Goal: Communication & Community: Ask a question

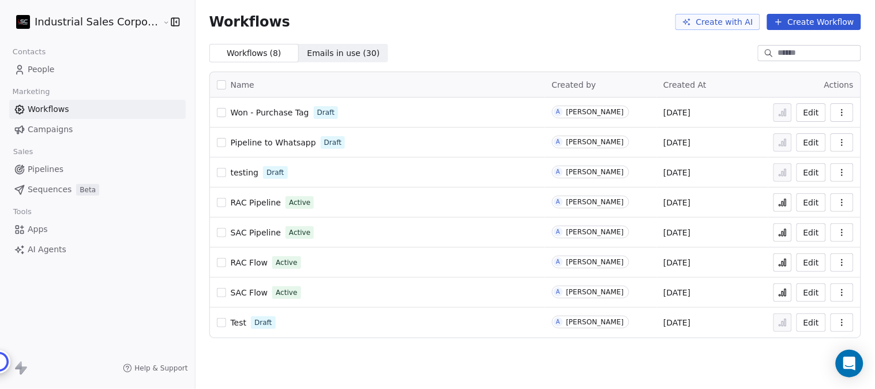
click at [118, 21] on html "Industrial Sales Corporation (ISC) Contacts People Marketing Workflows Campaign…" at bounding box center [437, 194] width 875 height 389
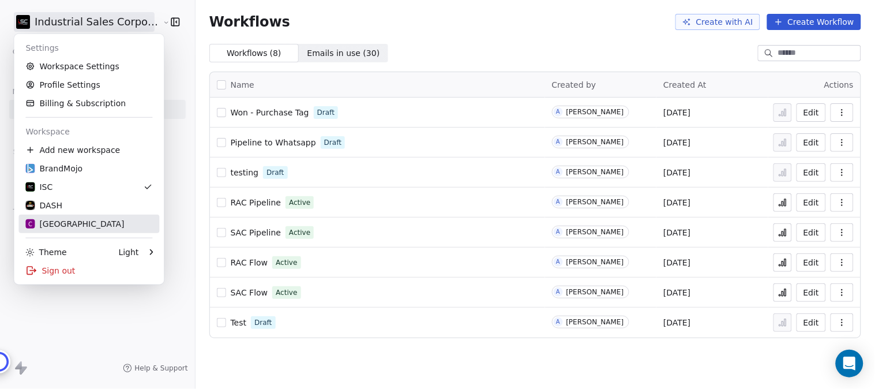
click at [61, 222] on div "C Chitrakoota School" at bounding box center [74, 224] width 99 height 12
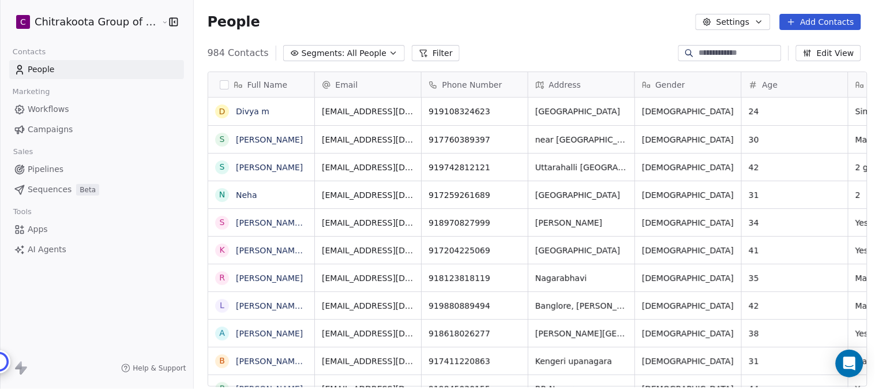
scroll to position [332, 678]
click at [852, 361] on icon "Open Intercom Messenger" at bounding box center [849, 363] width 13 height 15
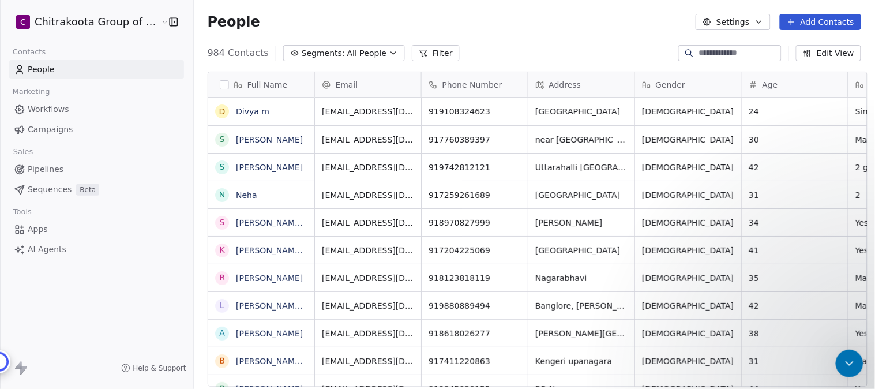
scroll to position [0, 0]
click at [9, 388] on button "go back" at bounding box center [4, 392] width 9 height 9
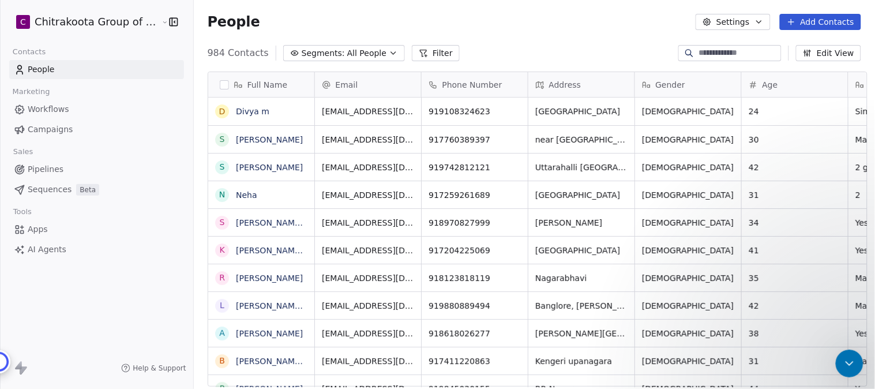
scroll to position [0, 0]
click at [0, 388] on div at bounding box center [0, 388] width 0 height 0
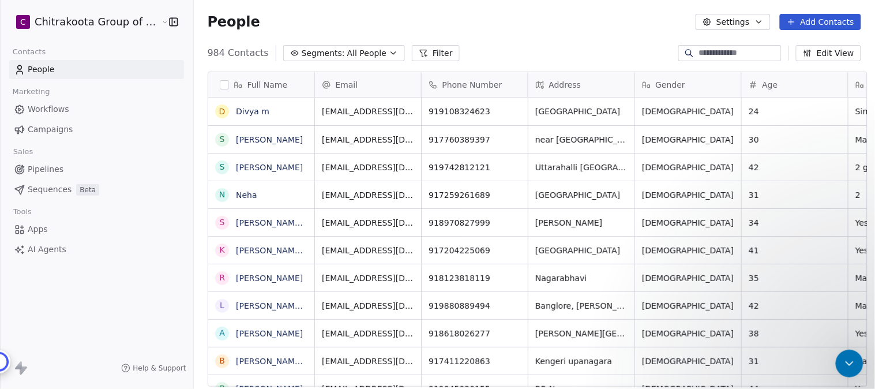
type textarea "**********"
click at [38, 228] on span "Apps" at bounding box center [38, 229] width 20 height 12
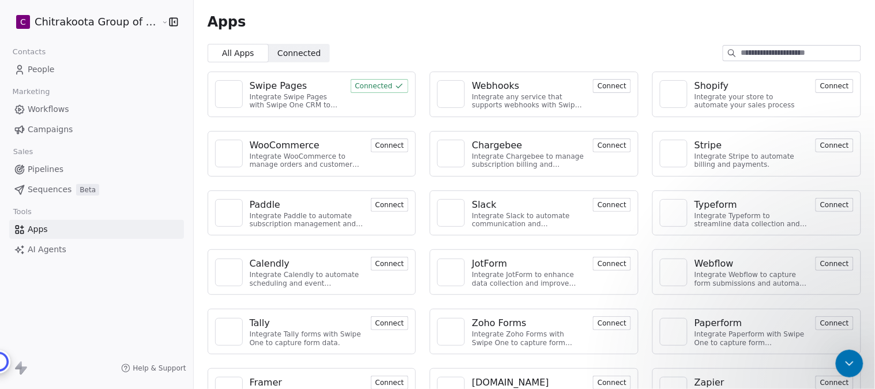
click at [272, 88] on div "Swipe Pages" at bounding box center [279, 86] width 58 height 14
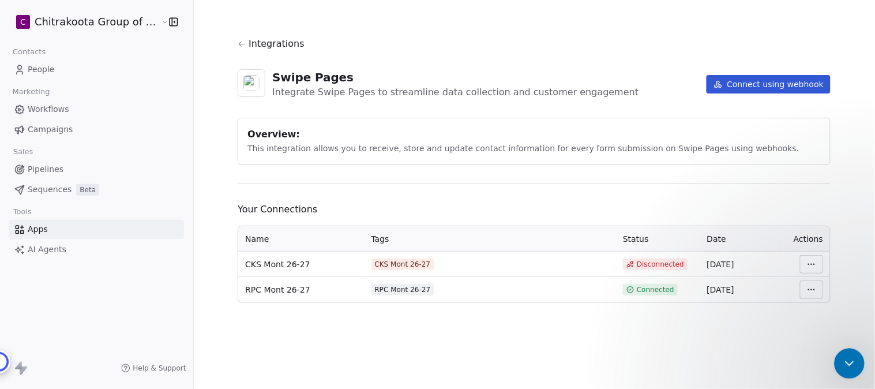
click at [850, 361] on icon "Close Intercom Messenger" at bounding box center [847, 361] width 8 height 5
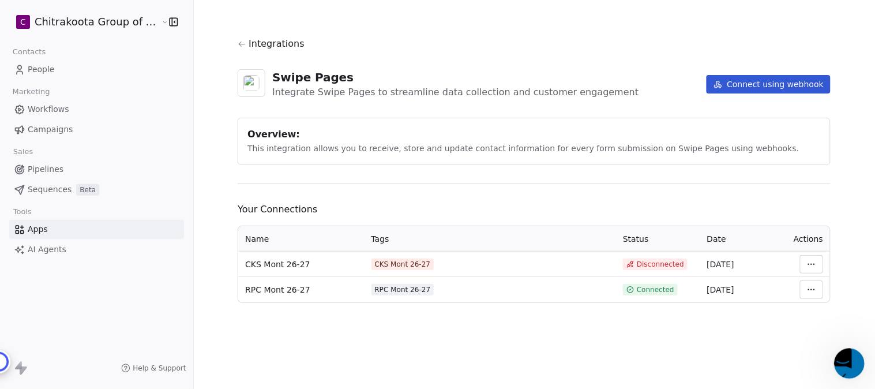
click at [844, 366] on icon "Open Intercom Messenger" at bounding box center [840, 373] width 14 height 14
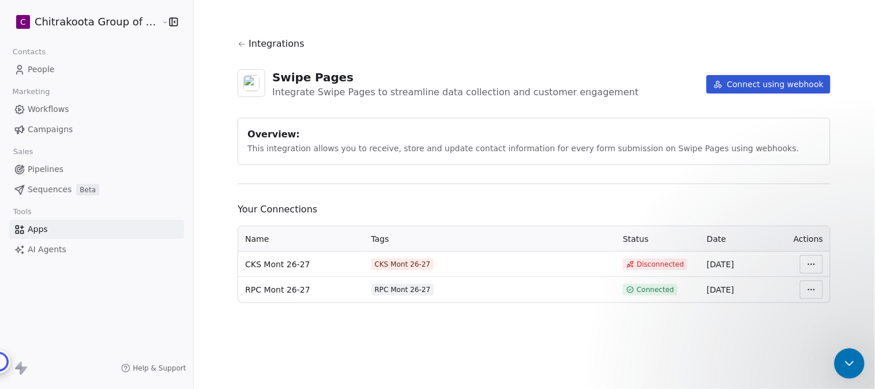
click at [844, 360] on icon "Close Intercom Messenger" at bounding box center [847, 362] width 14 height 14
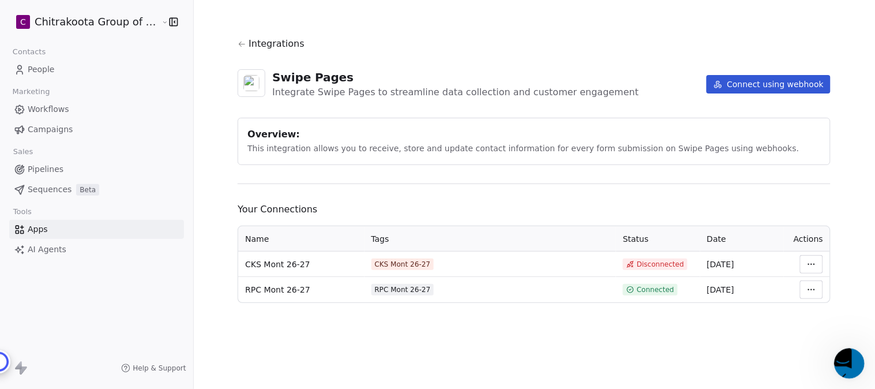
click at [844, 366] on icon "Open Intercom Messenger" at bounding box center [840, 373] width 14 height 14
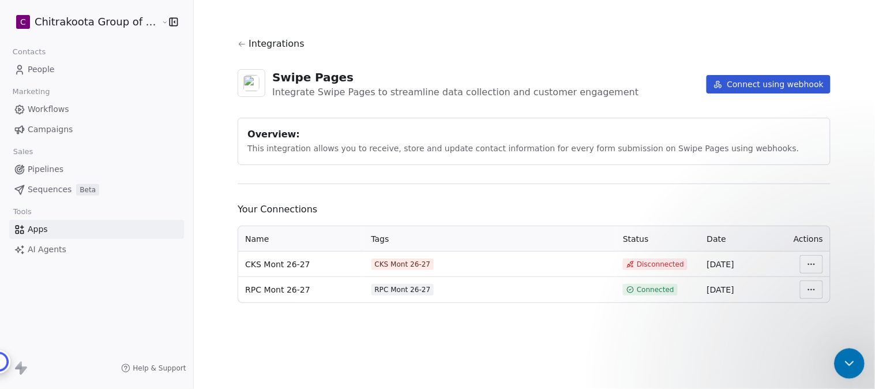
click at [845, 360] on icon "Close Intercom Messenger" at bounding box center [847, 362] width 14 height 14
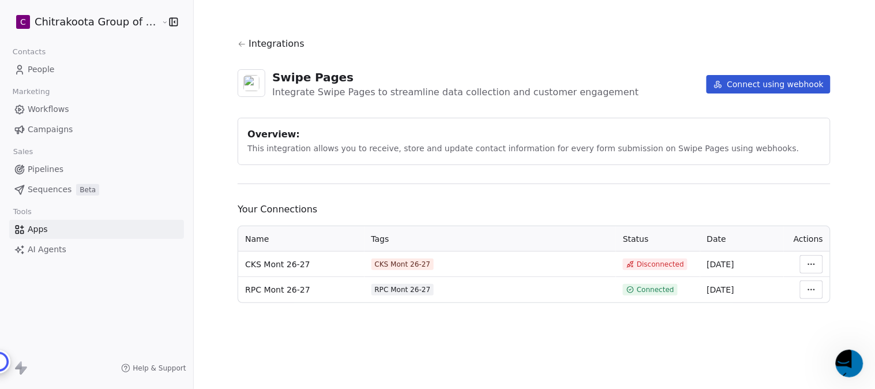
click at [821, 291] on td at bounding box center [807, 289] width 46 height 25
click at [808, 292] on html "C Chitrakoota Group of Institutions Contacts People Marketing Workflows Campaig…" at bounding box center [437, 238] width 875 height 477
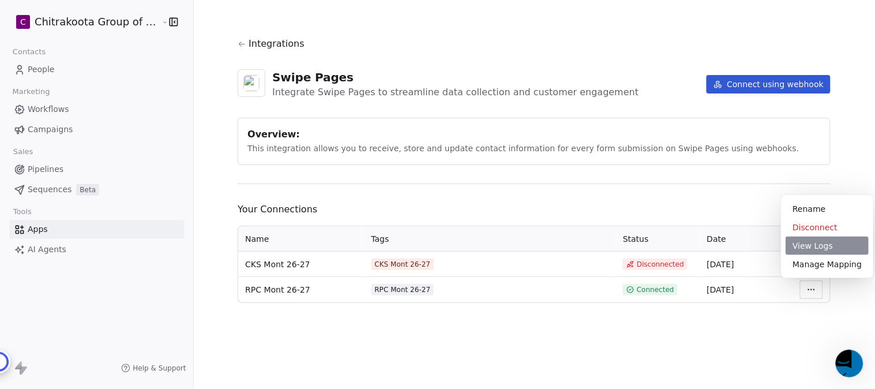
click at [805, 246] on div "View Logs" at bounding box center [827, 245] width 83 height 18
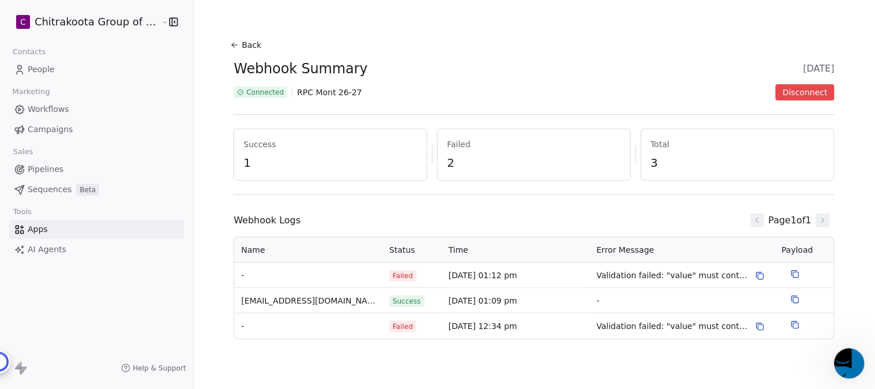
click at [847, 366] on icon "Open Intercom Messenger" at bounding box center [840, 373] width 14 height 14
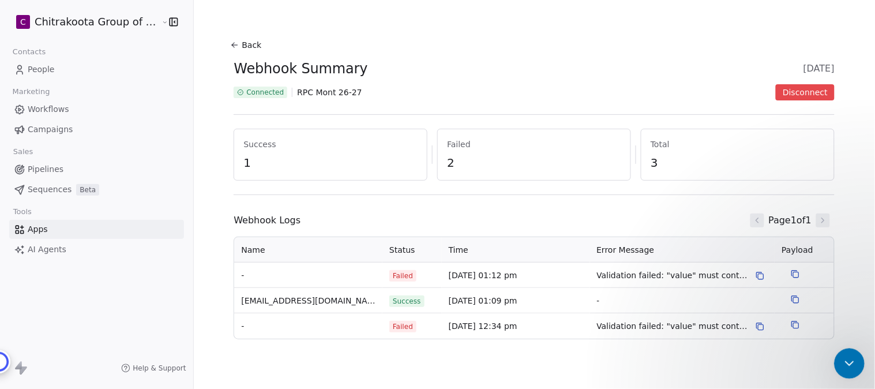
click at [846, 358] on icon "Close Intercom Messenger" at bounding box center [847, 362] width 14 height 14
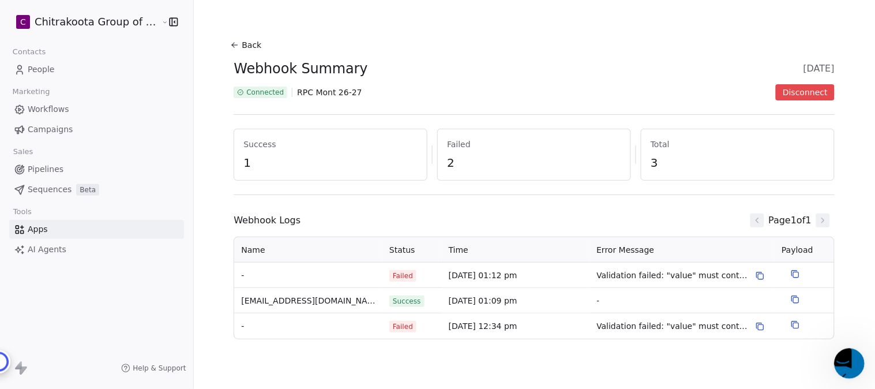
click at [844, 371] on icon "Open Intercom Messenger" at bounding box center [840, 373] width 8 height 5
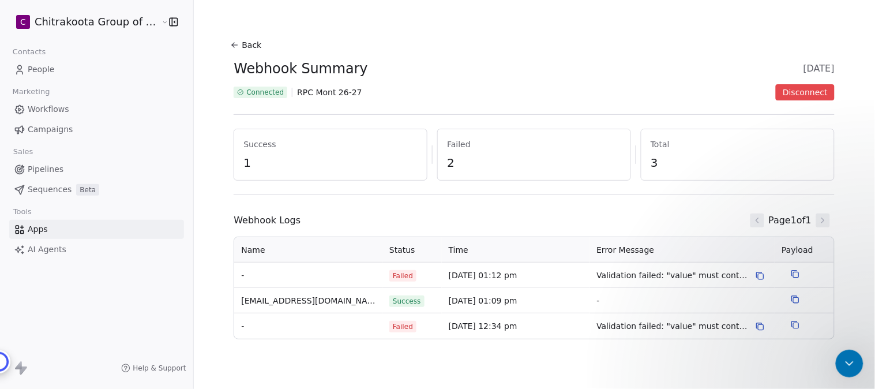
click at [848, 355] on icon "Close Intercom Messenger" at bounding box center [847, 362] width 14 height 14
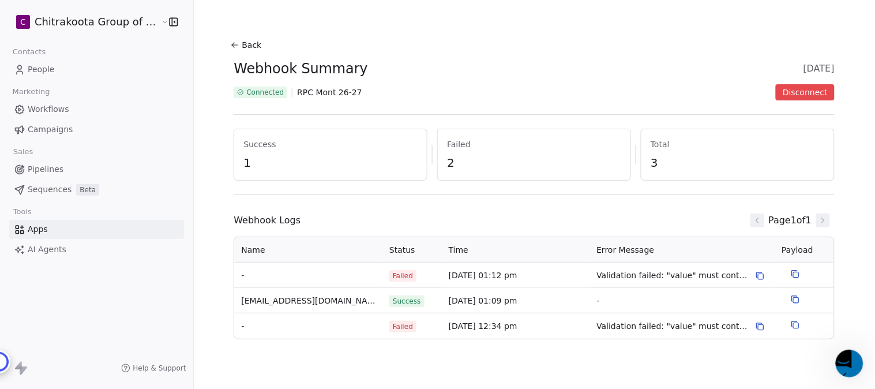
click at [240, 40] on button "Back" at bounding box center [247, 45] width 37 height 21
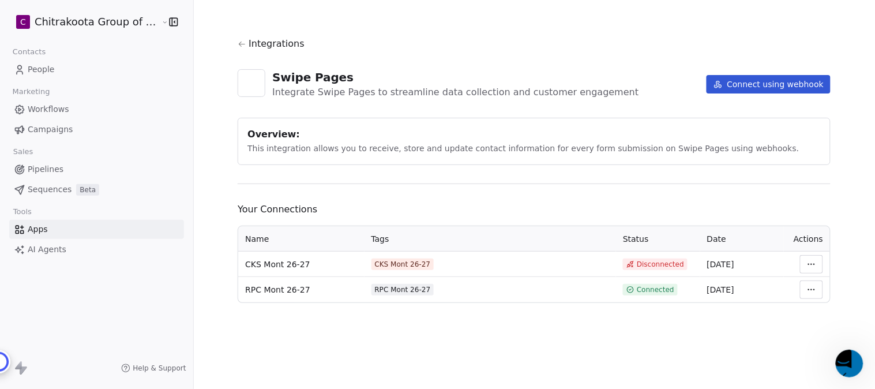
click at [258, 46] on span "Integrations" at bounding box center [277, 44] width 56 height 14
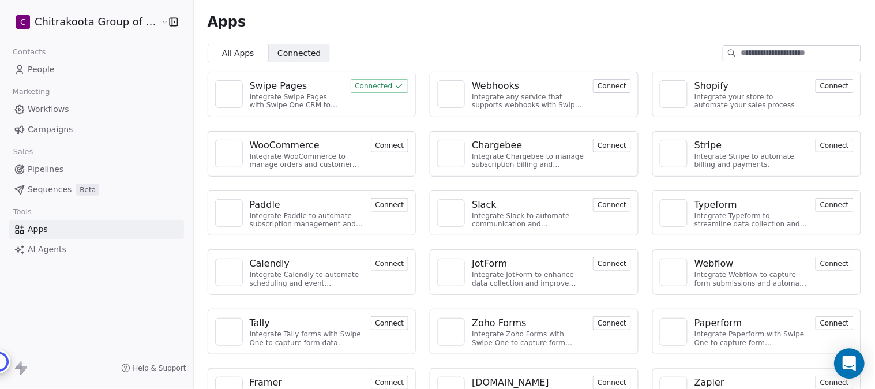
click at [849, 362] on icon "Open Intercom Messenger" at bounding box center [849, 363] width 13 height 15
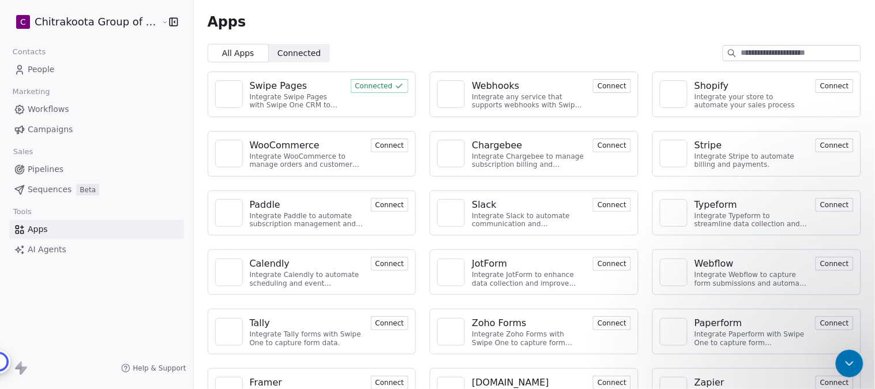
click at [850, 359] on icon "Close Intercom Messenger" at bounding box center [847, 361] width 8 height 5
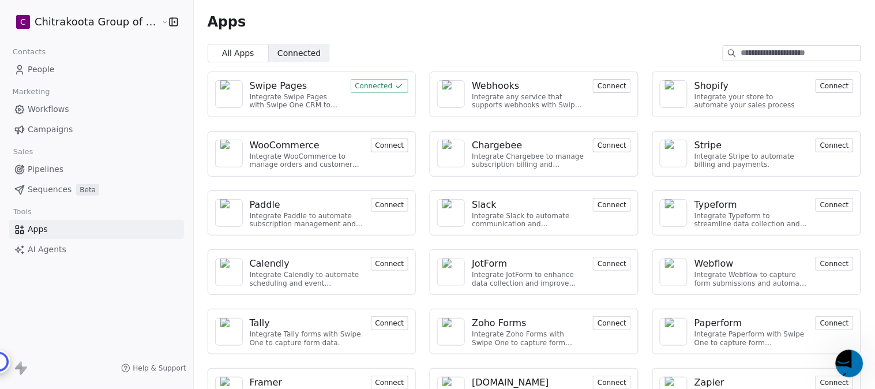
click at [63, 108] on span "Workflows" at bounding box center [49, 109] width 42 height 12
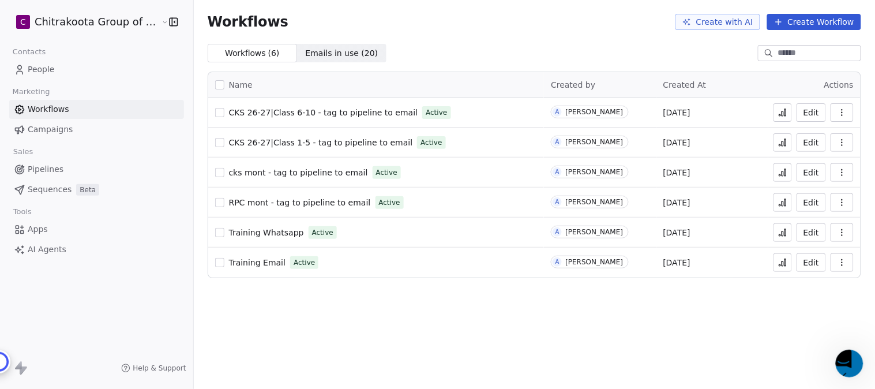
click at [44, 72] on span "People" at bounding box center [41, 69] width 27 height 12
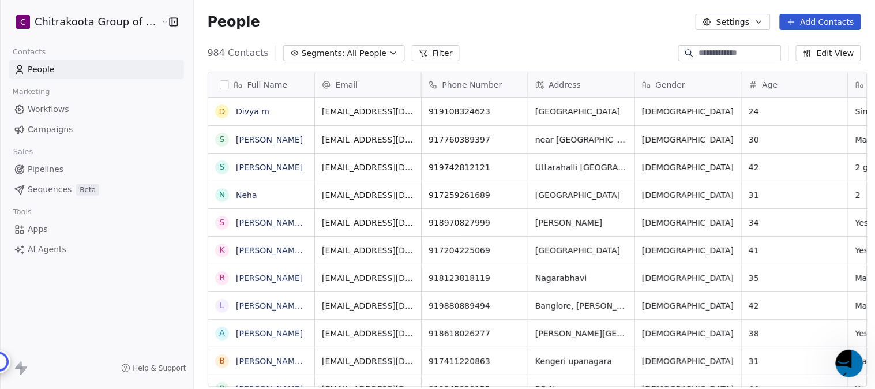
scroll to position [332, 678]
drag, startPoint x: 851, startPoint y: 362, endPoint x: 1604, endPoint y: 487, distance: 762.4
click at [847, 366] on icon "Open Intercom Messenger" at bounding box center [840, 373] width 14 height 14
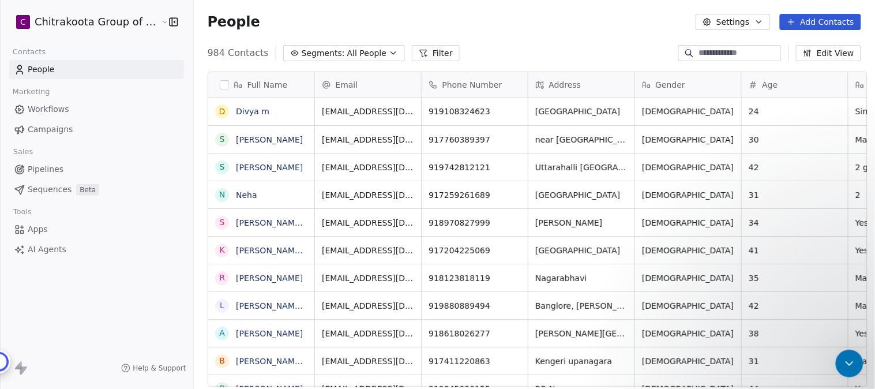
scroll to position [0, 0]
click at [855, 356] on div "Close Intercom Messenger" at bounding box center [847, 362] width 28 height 28
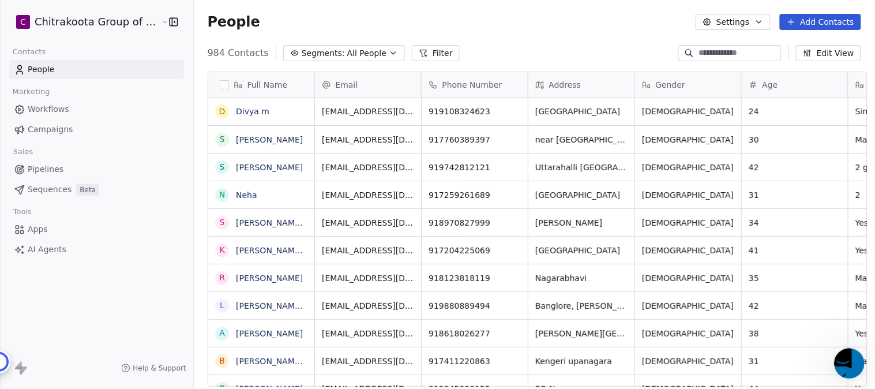
click at [847, 366] on icon "Open Intercom Messenger" at bounding box center [840, 373] width 14 height 14
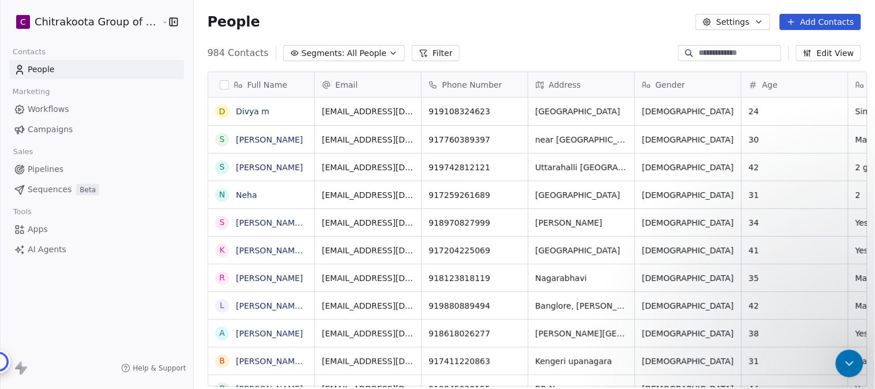
scroll to position [170, 0]
drag, startPoint x: 20, startPoint y: 402, endPoint x: 40, endPoint y: 418, distance: 25.5
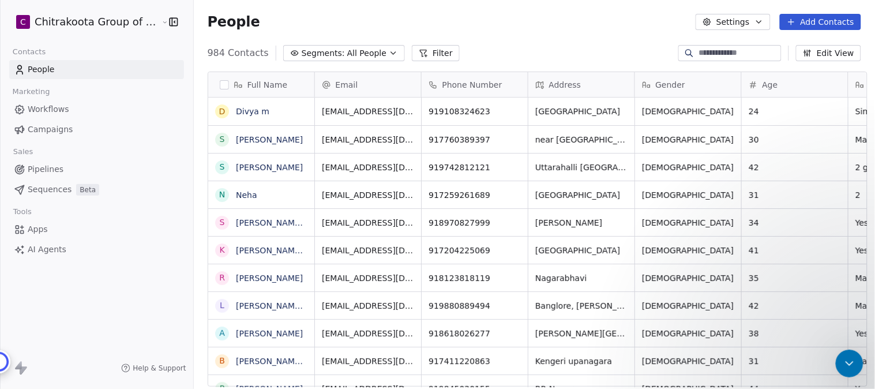
scroll to position [170, 0]
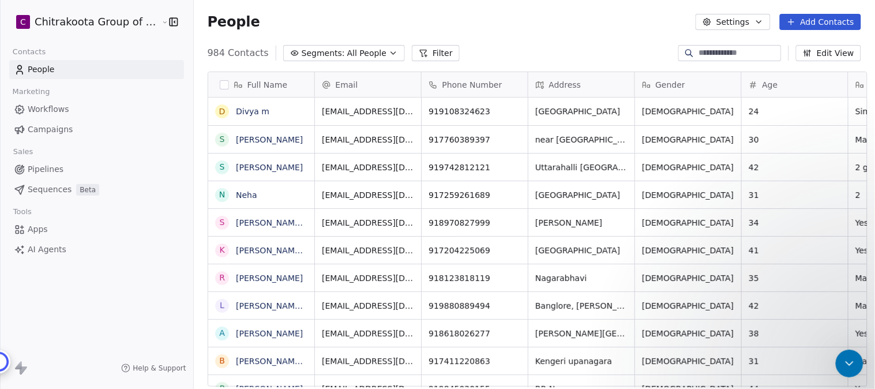
scroll to position [607, 0]
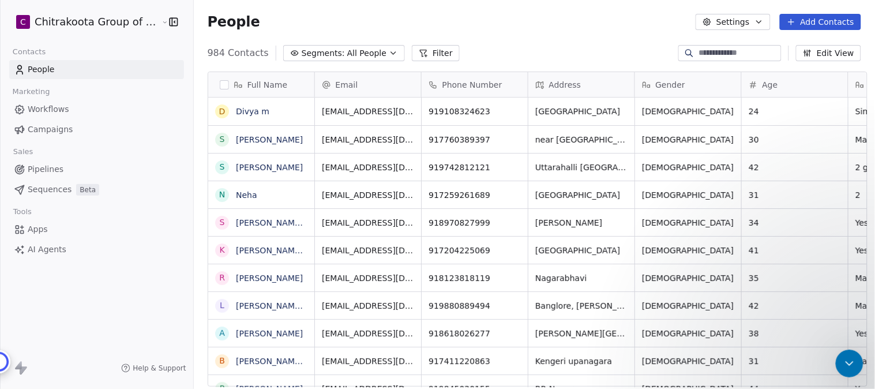
click at [848, 362] on icon "Close Intercom Messenger" at bounding box center [847, 361] width 8 height 5
